Goal: Entertainment & Leisure: Consume media (video, audio)

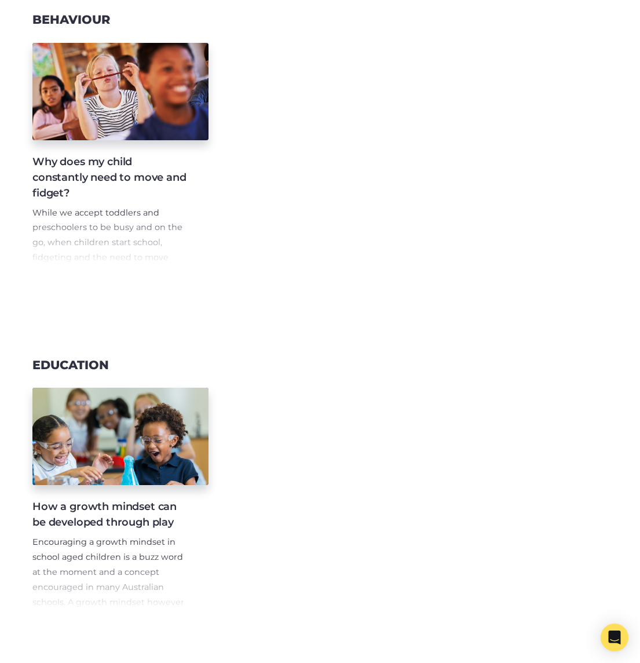
scroll to position [639, 0]
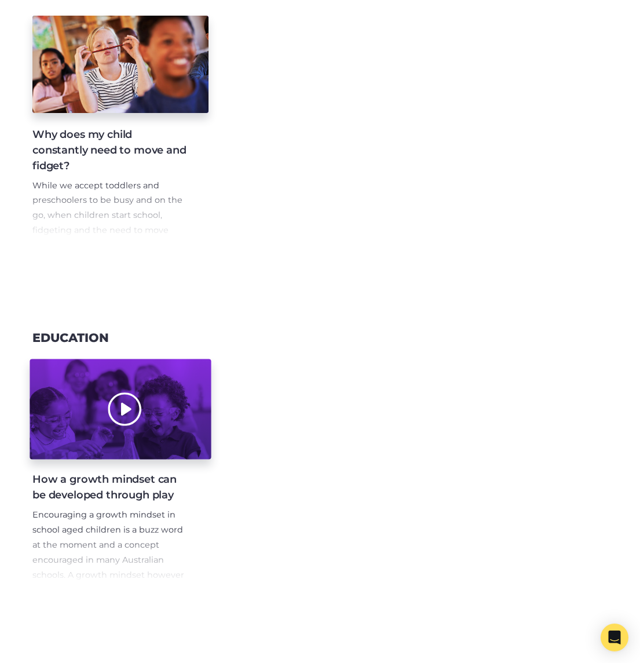
click at [188, 422] on div at bounding box center [120, 409] width 181 height 100
